Goal: Information Seeking & Learning: Find specific fact

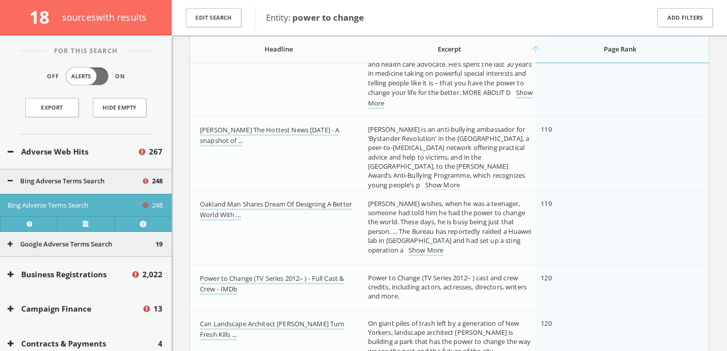
scroll to position [13157, 0]
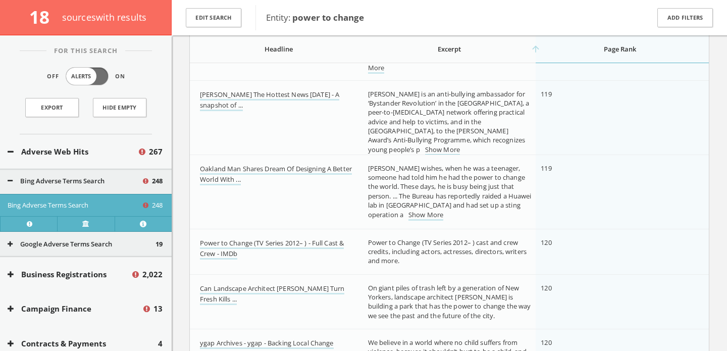
click at [425, 145] on link "Show More" at bounding box center [442, 150] width 35 height 11
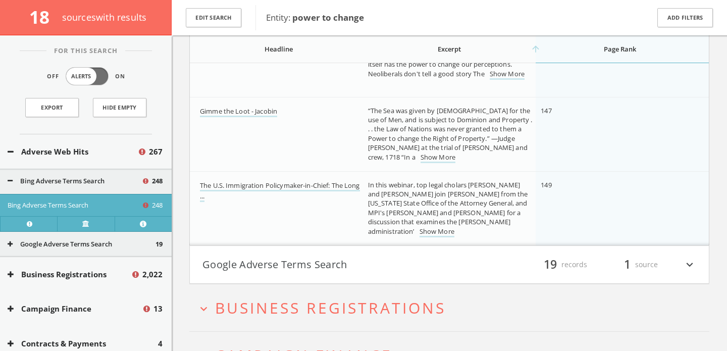
scroll to position [16662, 0]
click at [444, 227] on link "Show More" at bounding box center [436, 230] width 35 height 11
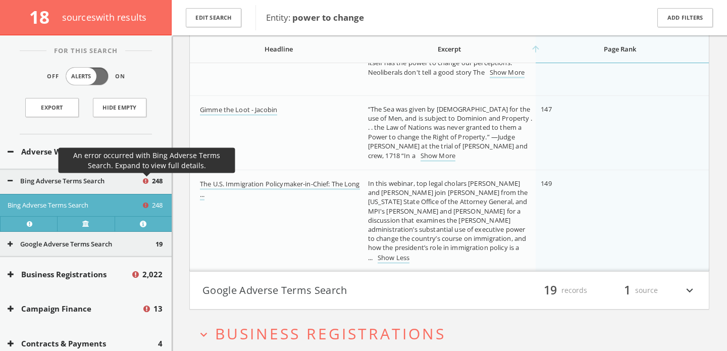
click at [146, 178] on icon at bounding box center [147, 182] width 9 height 9
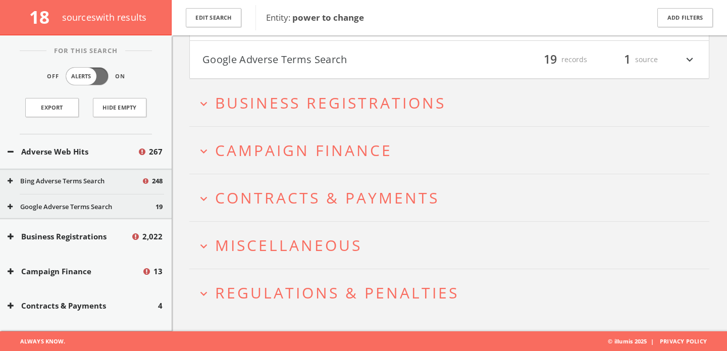
click at [123, 202] on button "Google Adverse Terms Search" at bounding box center [82, 207] width 148 height 10
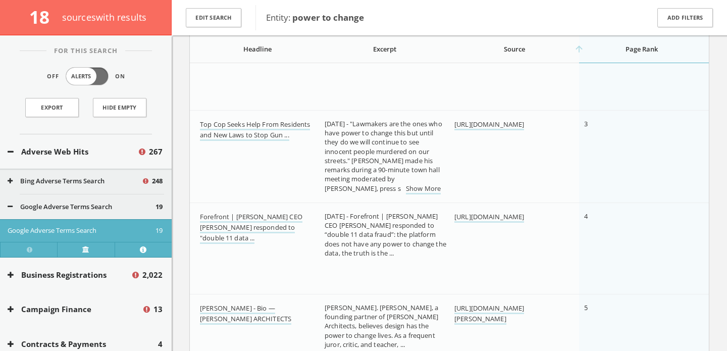
scroll to position [373, 0]
click at [406, 192] on link "Show More" at bounding box center [423, 188] width 35 height 11
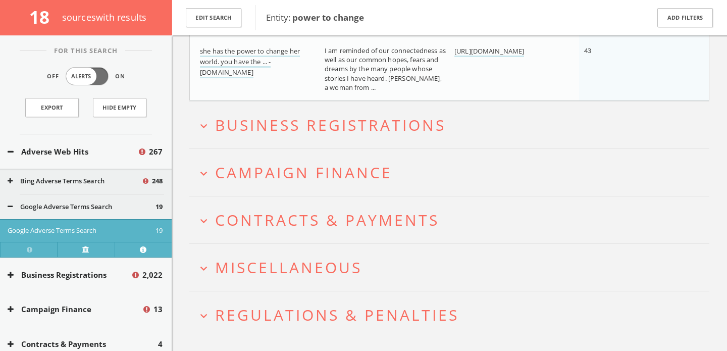
scroll to position [1605, 0]
click at [316, 257] on span "Miscellaneous" at bounding box center [288, 266] width 147 height 21
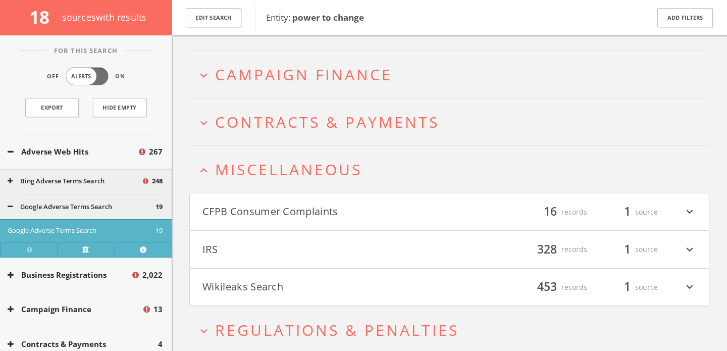
scroll to position [1739, 0]
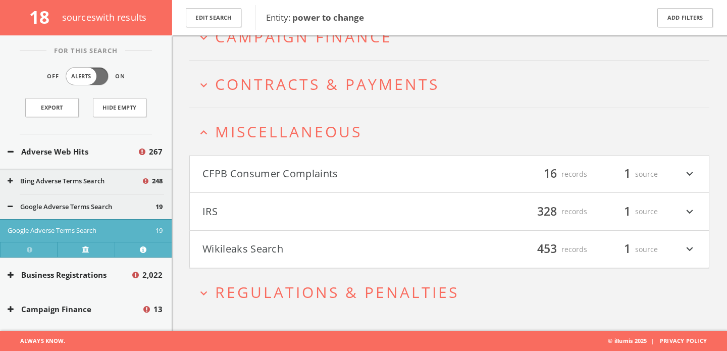
click at [316, 257] on button "Wikileaks Search" at bounding box center [325, 249] width 247 height 17
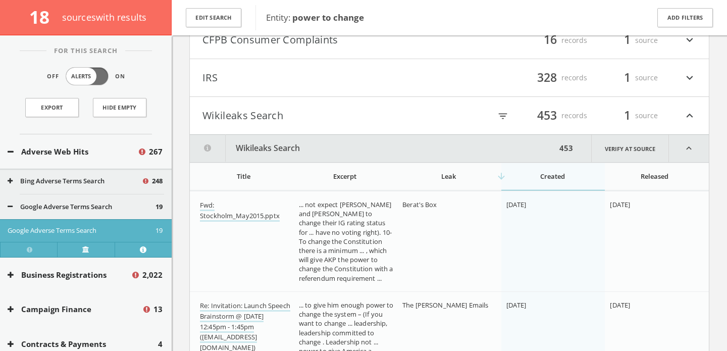
scroll to position [1872, 0]
click at [501, 116] on icon "filter_list" at bounding box center [502, 117] width 11 height 11
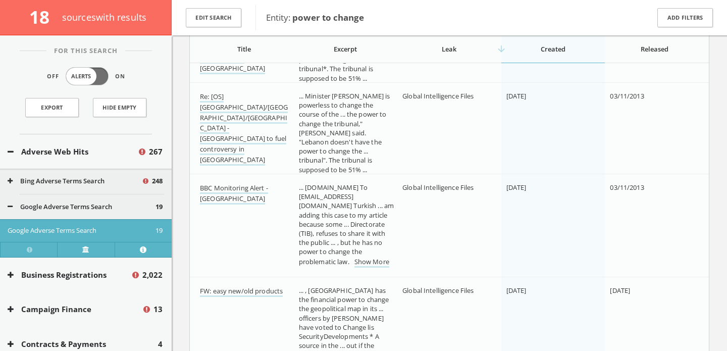
click at [474, 236] on td "Global Intelligence Files" at bounding box center [449, 225] width 104 height 103
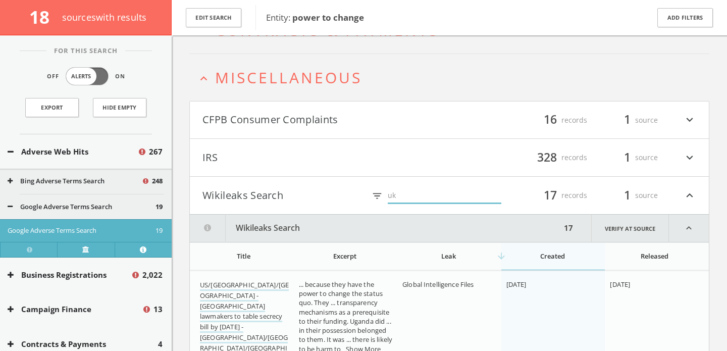
scroll to position [1805, 0]
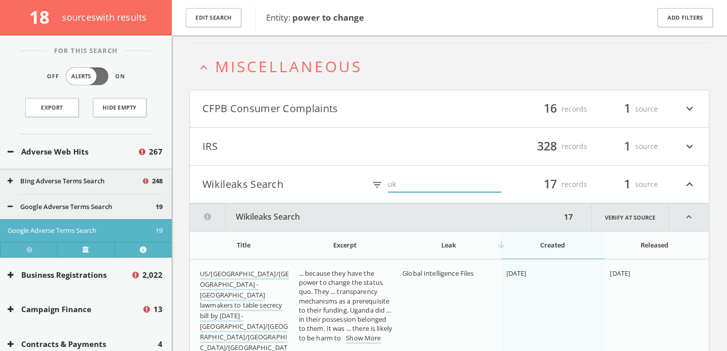
click at [397, 187] on input "uk" at bounding box center [445, 185] width 114 height 16
type input "u"
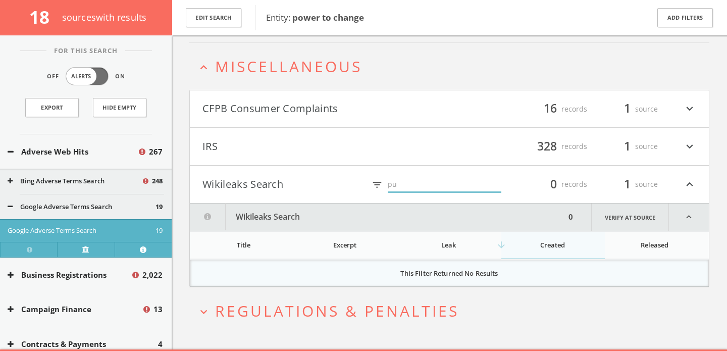
type input "p"
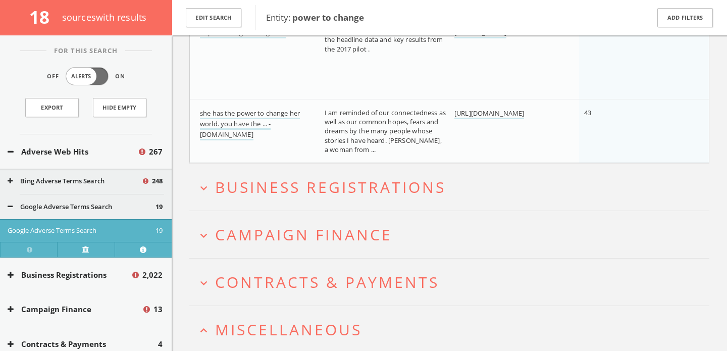
scroll to position [1541, 0]
type input "[PERSON_NAME]"
click at [295, 225] on span "Campaign Finance" at bounding box center [303, 235] width 177 height 21
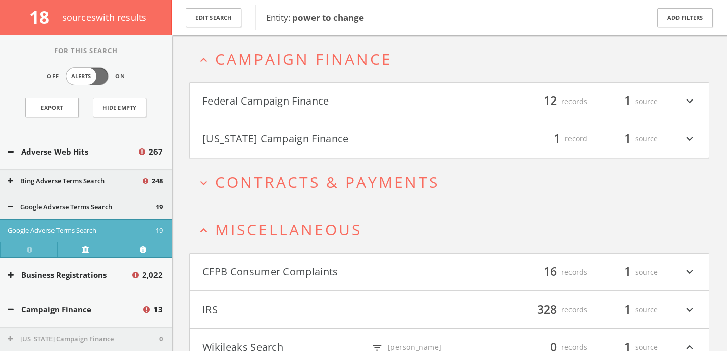
click at [392, 105] on button "Federal Campaign Finance" at bounding box center [325, 101] width 247 height 17
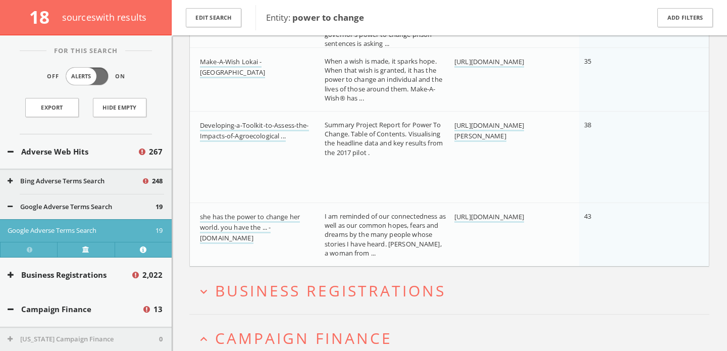
scroll to position [1304, 0]
